Goal: Task Accomplishment & Management: Manage account settings

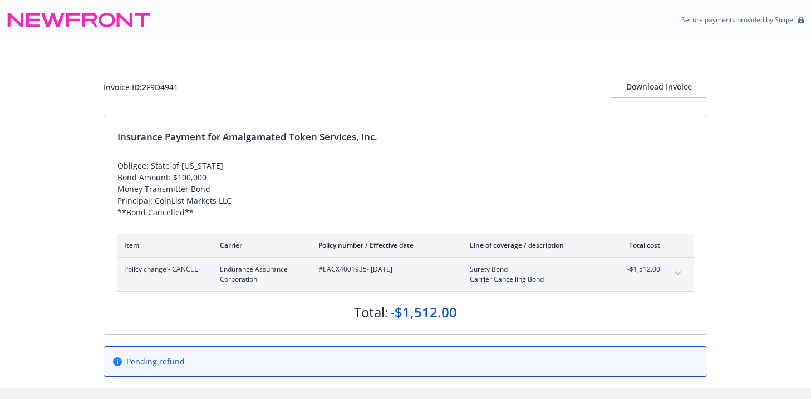
click at [105, 23] on icon at bounding box center [79, 20] width 144 height 27
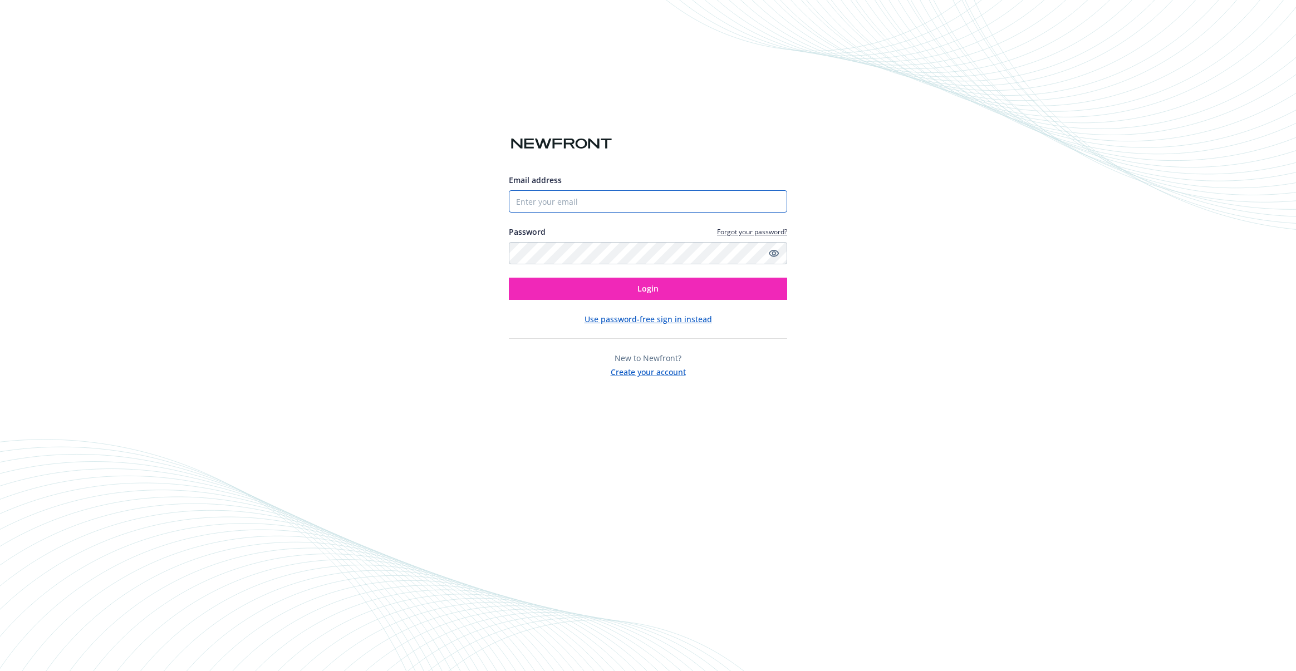
click at [586, 195] on input "Email address" at bounding box center [648, 201] width 278 height 22
type input "[EMAIL_ADDRESS][DOMAIN_NAME]"
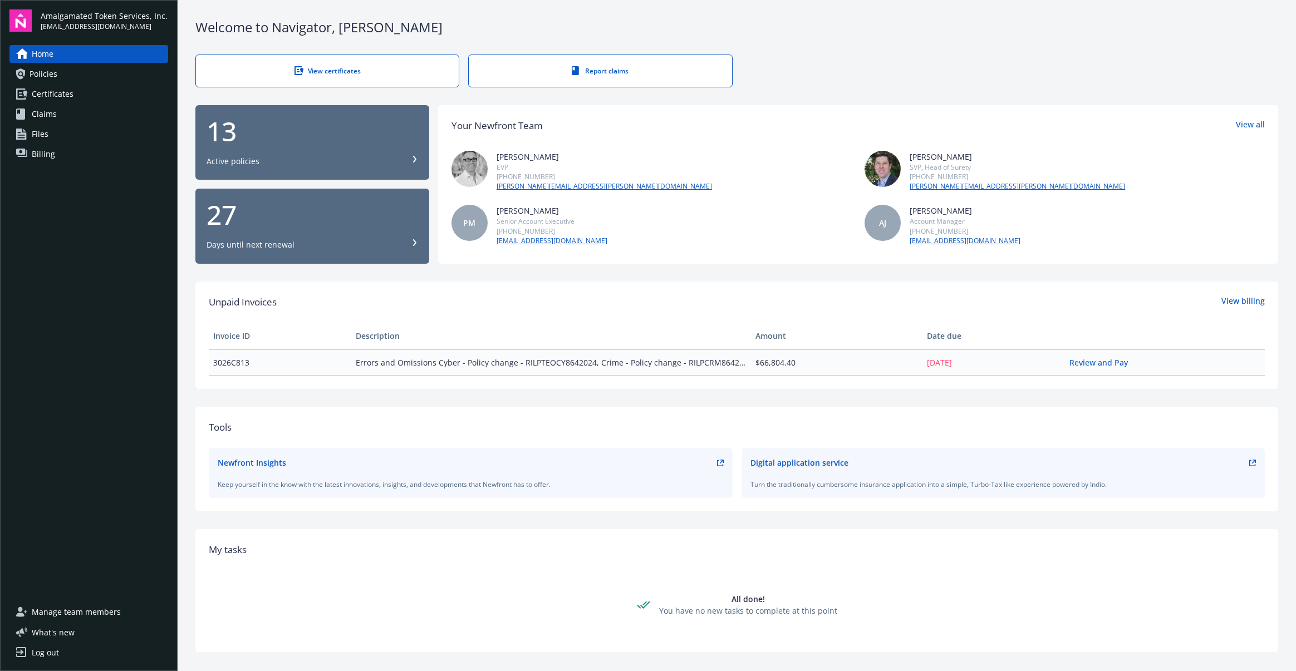
click at [64, 154] on link "Billing" at bounding box center [88, 154] width 159 height 18
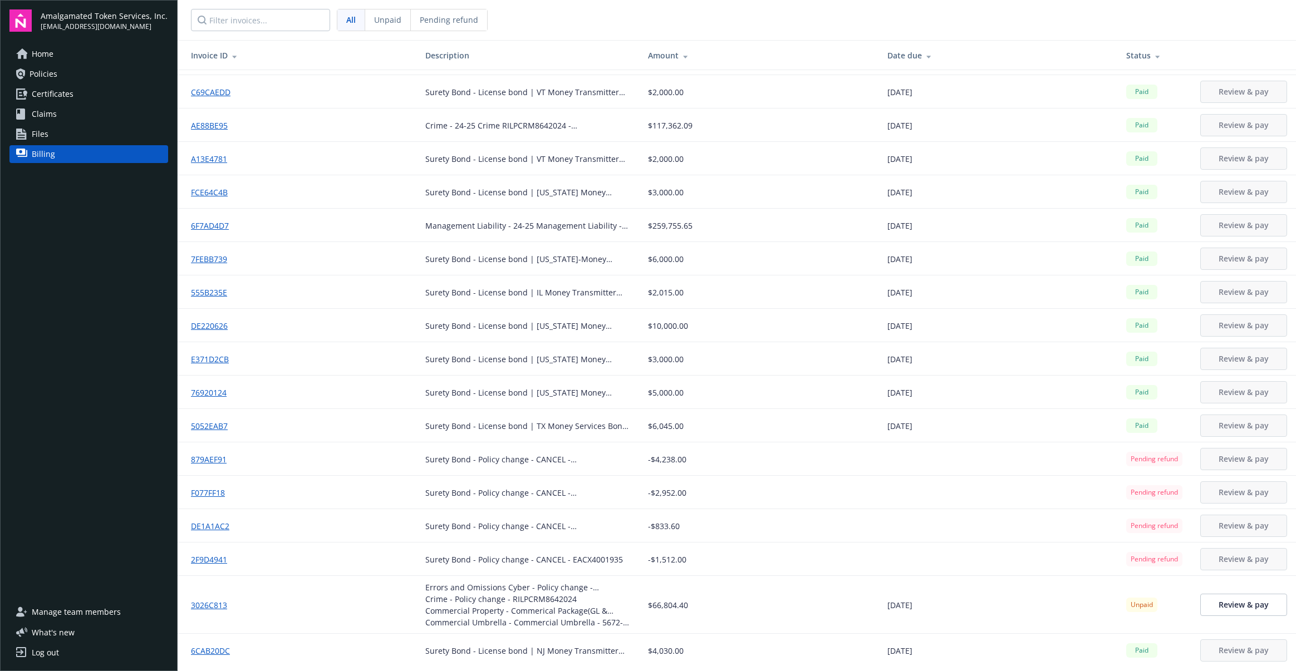
scroll to position [116, 0]
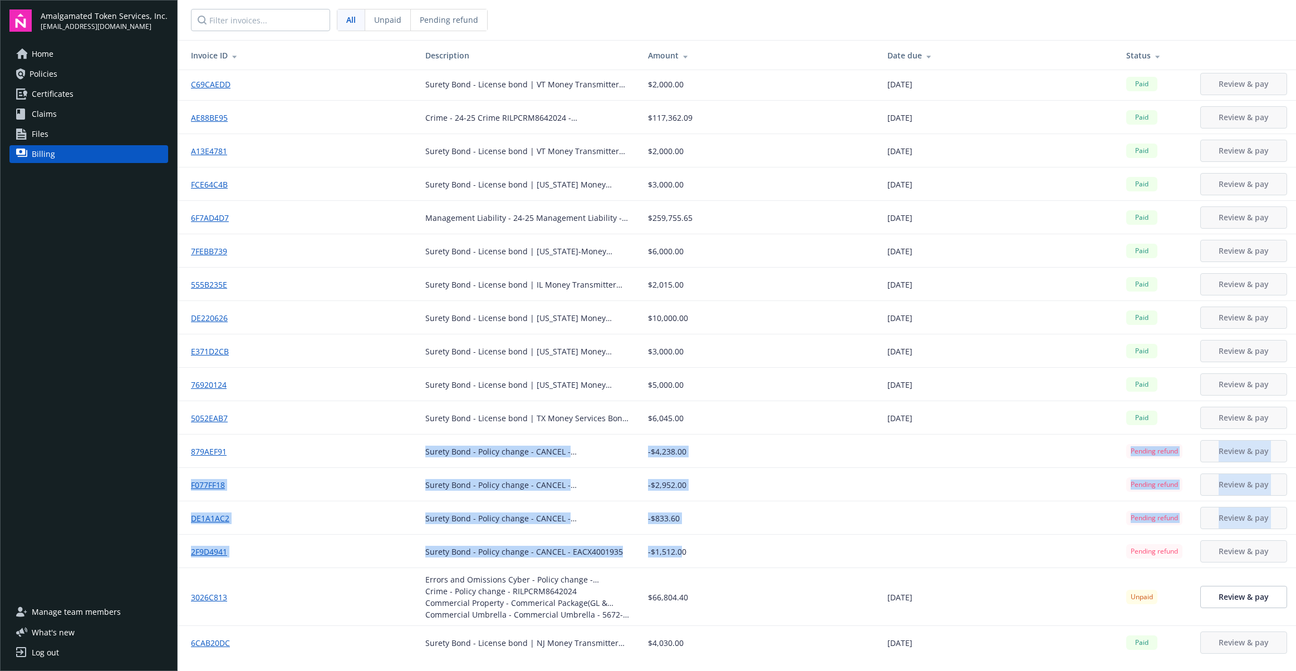
drag, startPoint x: 420, startPoint y: 456, endPoint x: 674, endPoint y: 555, distance: 272.7
click at [674, 555] on tbody "C2E46CC8 Errors and Omissions Cyber - 2m limit - RILPTEOCY8642024 Commercial Pa…" at bounding box center [737, 306] width 1118 height 705
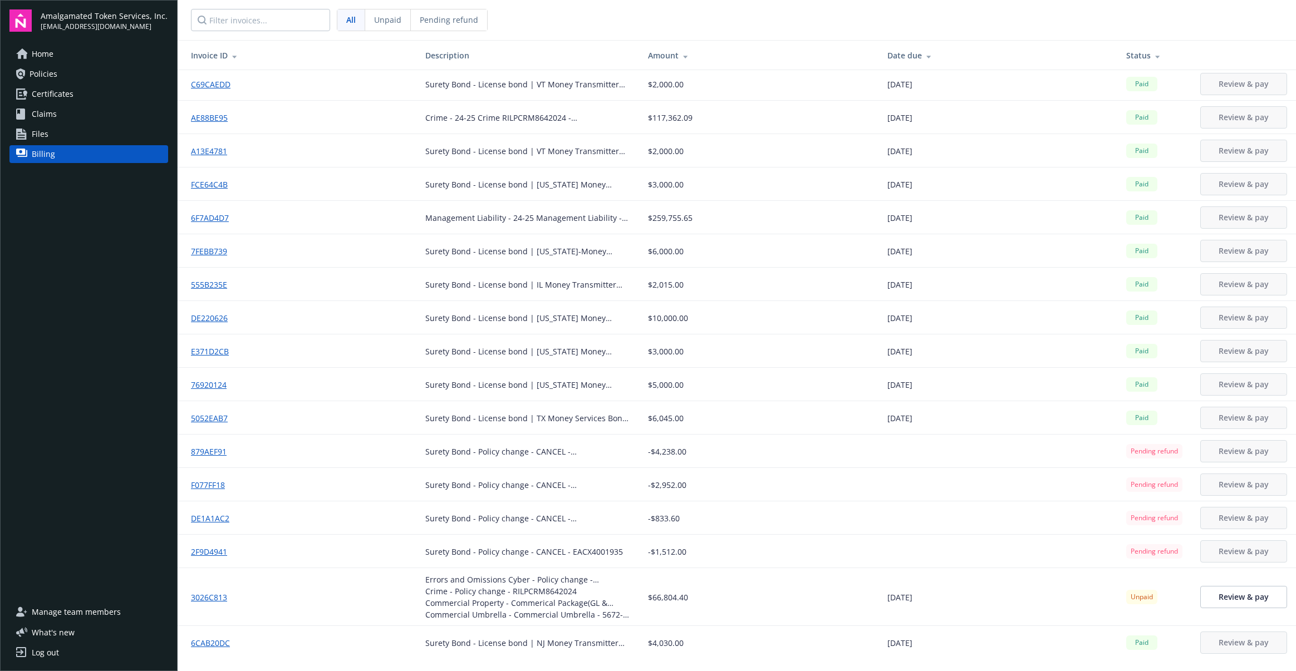
click at [679, 555] on span "-$1,512.00" at bounding box center [667, 552] width 38 height 12
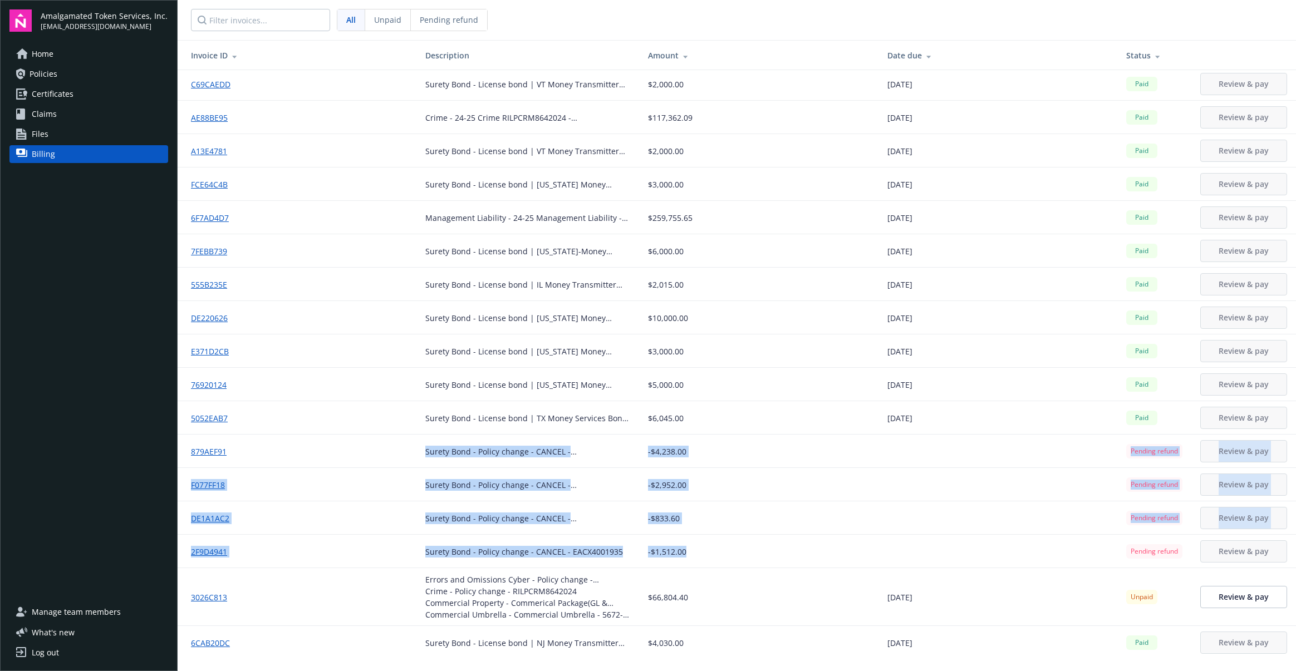
drag, startPoint x: 695, startPoint y: 555, endPoint x: 381, endPoint y: 451, distance: 330.1
click at [381, 451] on tbody "C2E46CC8 Errors and Omissions Cyber - 2m limit - RILPTEOCY8642024 Commercial Pa…" at bounding box center [737, 306] width 1118 height 705
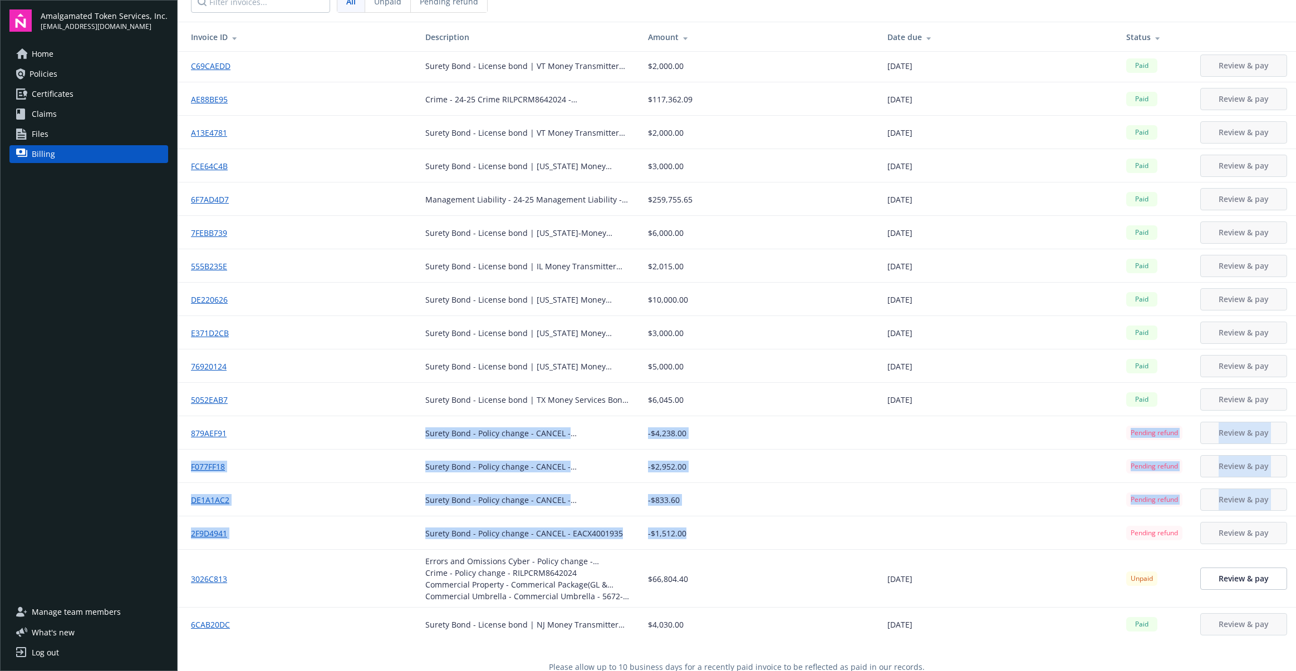
scroll to position [40, 0]
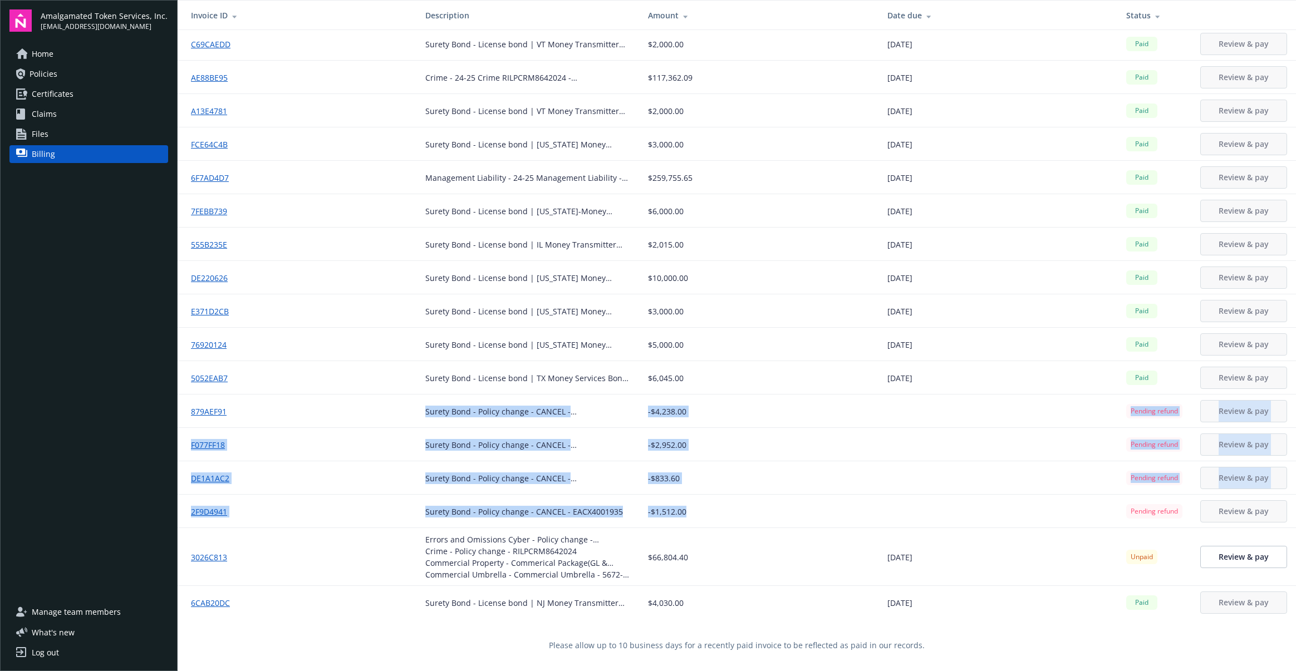
click at [761, 449] on div "-$2,952.00" at bounding box center [758, 445] width 221 height 12
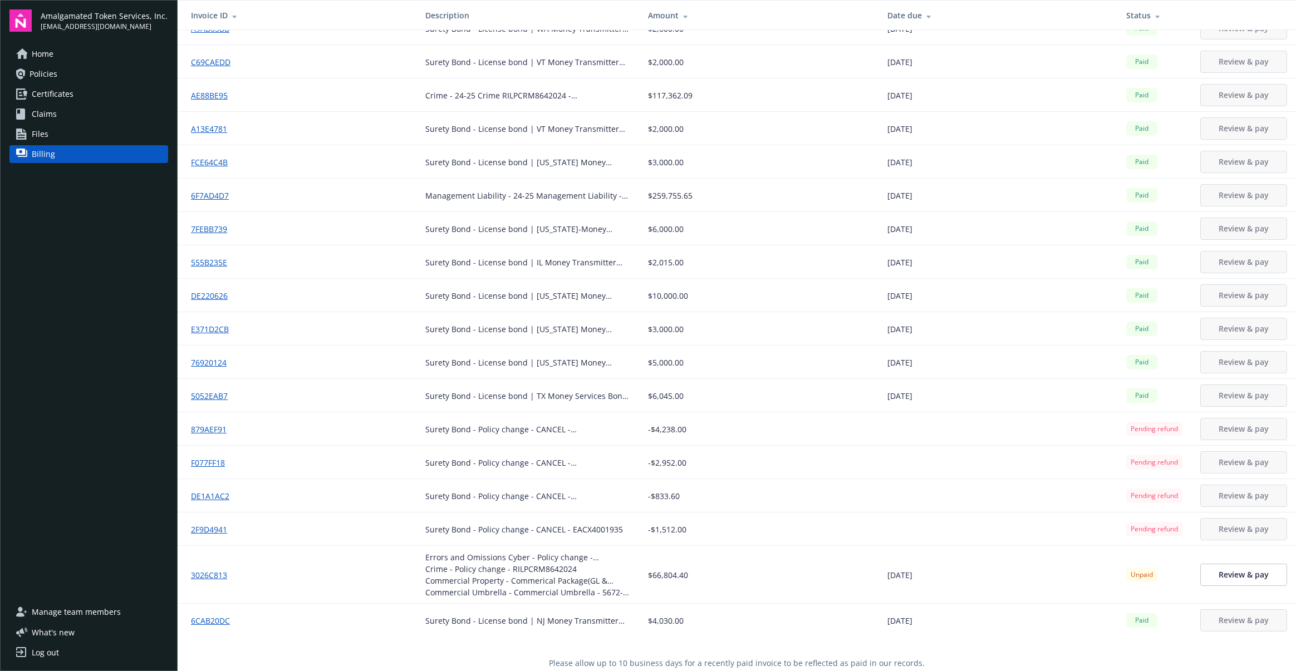
scroll to position [116, 0]
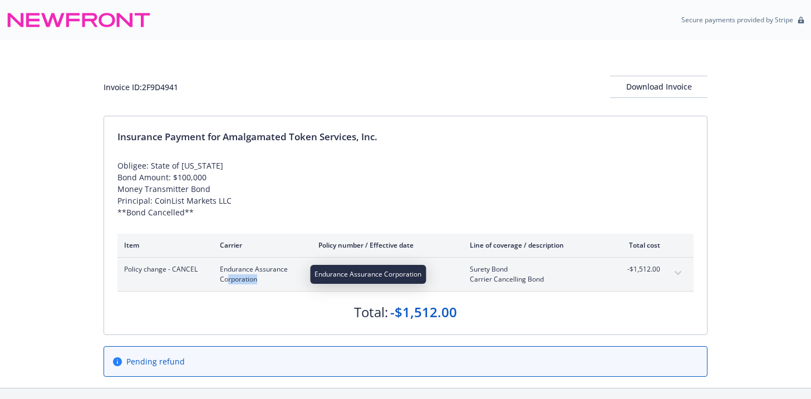
drag, startPoint x: 228, startPoint y: 276, endPoint x: 288, endPoint y: 280, distance: 60.2
click at [282, 279] on span "Endurance Assurance Corporation" at bounding box center [260, 274] width 81 height 20
click at [294, 281] on span "Endurance Assurance Corporation" at bounding box center [260, 274] width 81 height 20
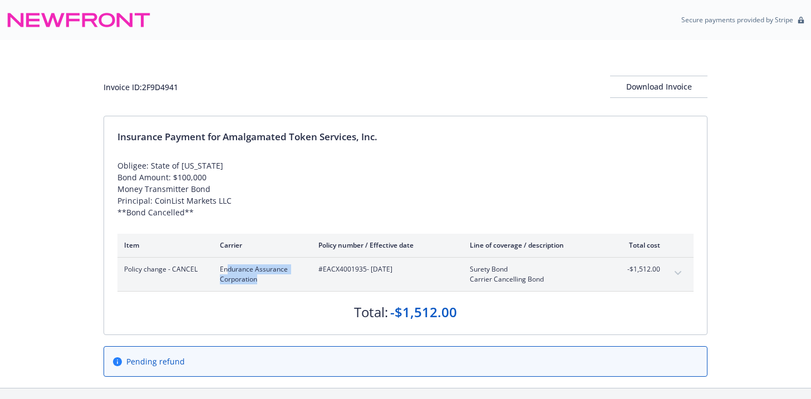
drag, startPoint x: 233, startPoint y: 267, endPoint x: 221, endPoint y: 265, distance: 11.8
click at [221, 265] on span "Endurance Assurance Corporation" at bounding box center [260, 274] width 81 height 20
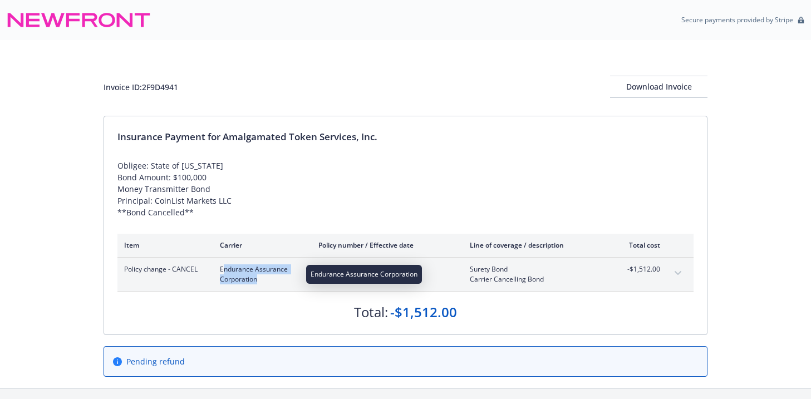
drag, startPoint x: 221, startPoint y: 265, endPoint x: 192, endPoint y: 173, distance: 97.0
click at [221, 265] on span "Endurance Assurance Corporation" at bounding box center [260, 274] width 81 height 20
